Goal: Find specific page/section: Find specific page/section

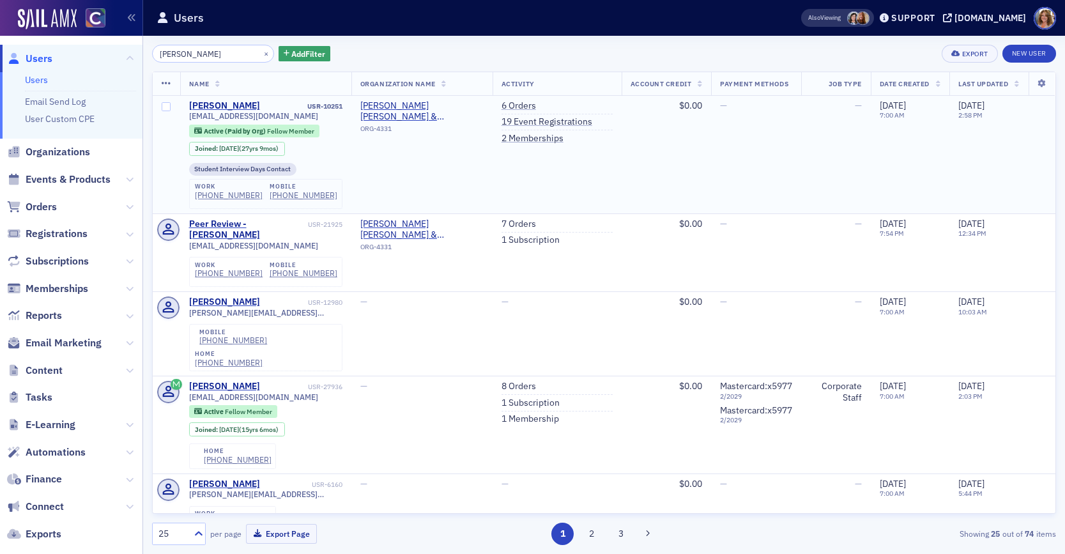
type input "[PERSON_NAME]"
drag, startPoint x: 298, startPoint y: 116, endPoint x: 216, endPoint y: 119, distance: 82.5
click at [189, 119] on div "[EMAIL_ADDRESS][DOMAIN_NAME]" at bounding box center [265, 116] width 153 height 10
drag, startPoint x: 296, startPoint y: 114, endPoint x: 188, endPoint y: 117, distance: 107.4
click at [189, 117] on div "[EMAIL_ADDRESS][DOMAIN_NAME]" at bounding box center [265, 116] width 153 height 10
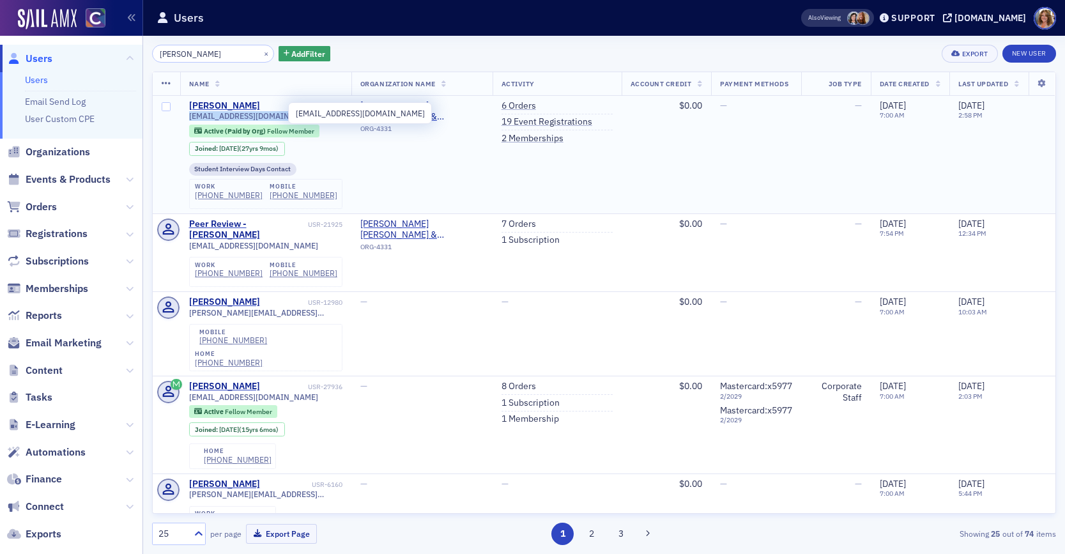
scroll to position [3, 0]
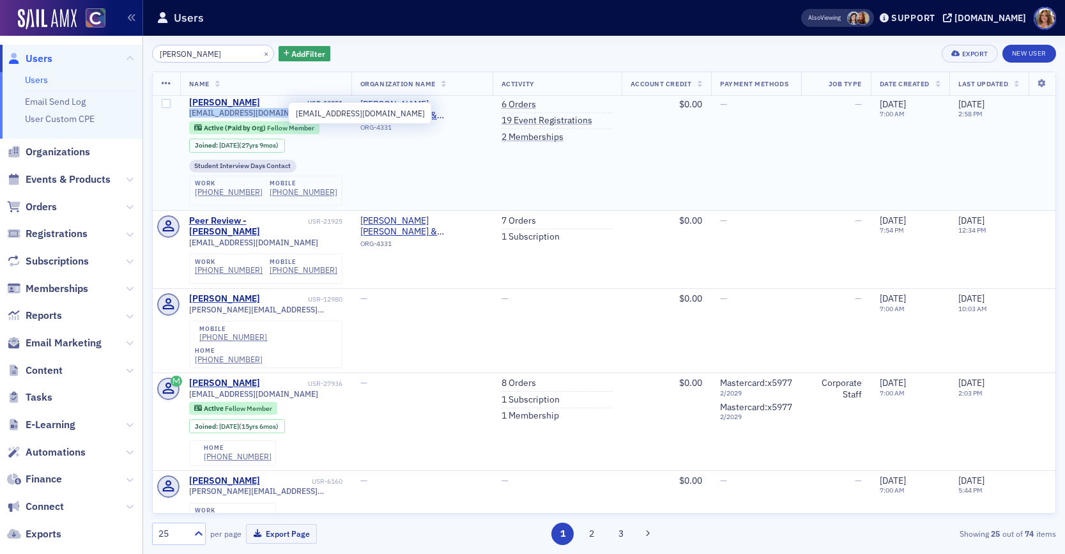
copy span "[EMAIL_ADDRESS][DOMAIN_NAME]"
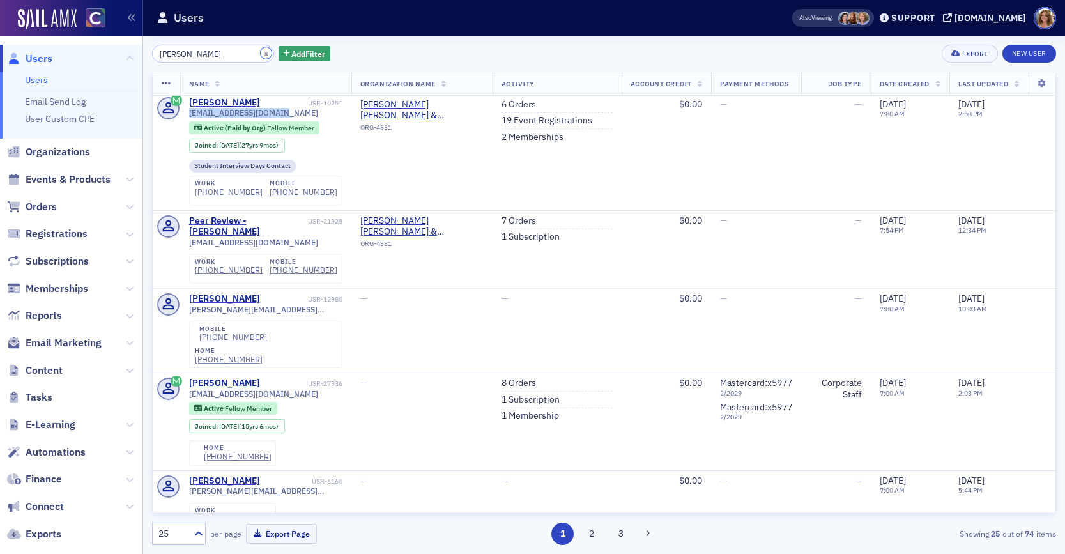
drag, startPoint x: 250, startPoint y: 54, endPoint x: 222, endPoint y: 55, distance: 28.1
click at [261, 54] on button "×" at bounding box center [267, 53] width 12 height 12
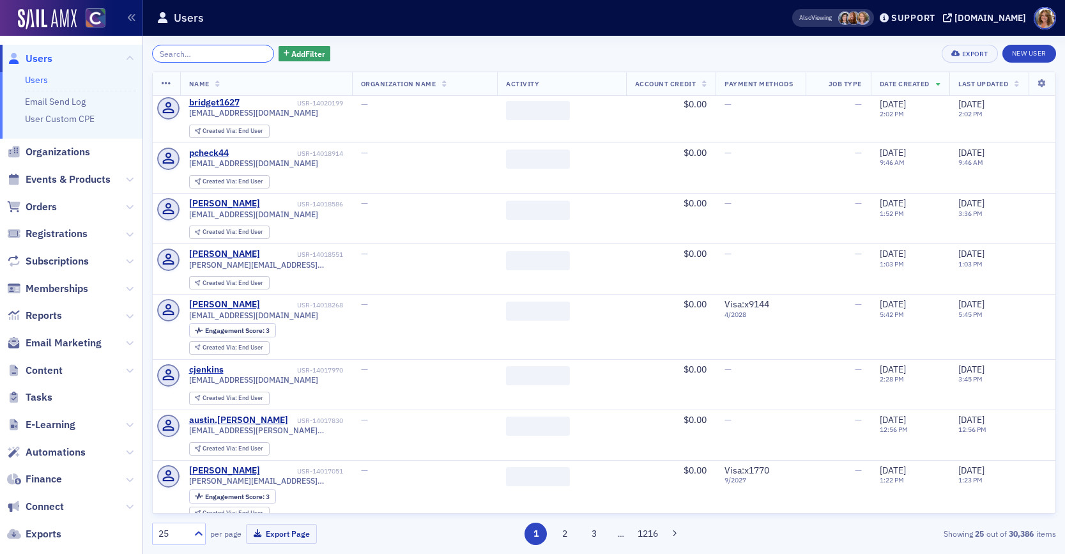
click at [213, 55] on input "search" at bounding box center [213, 54] width 122 height 18
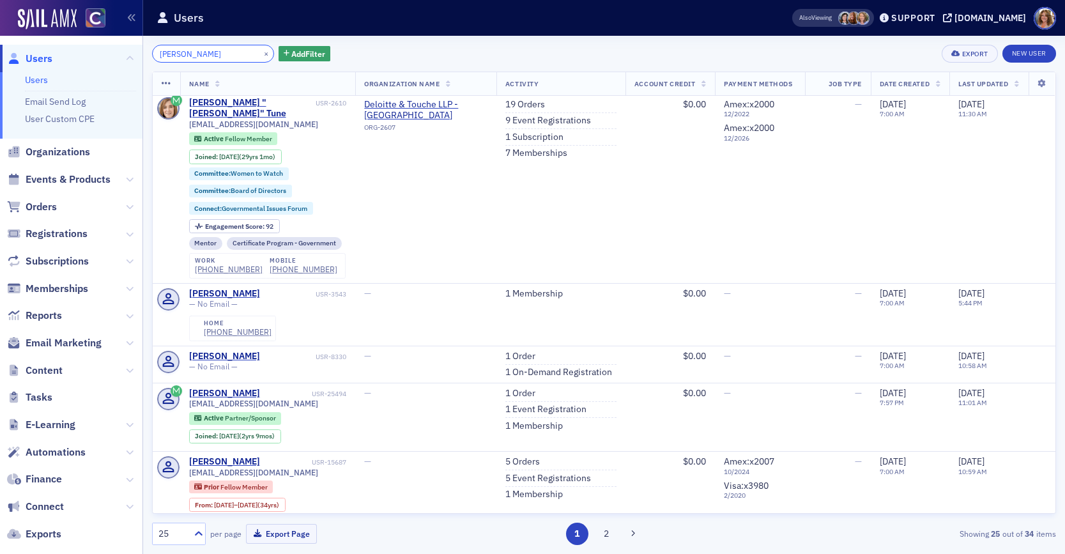
type input "[PERSON_NAME]"
